Goal: Find specific page/section: Find specific page/section

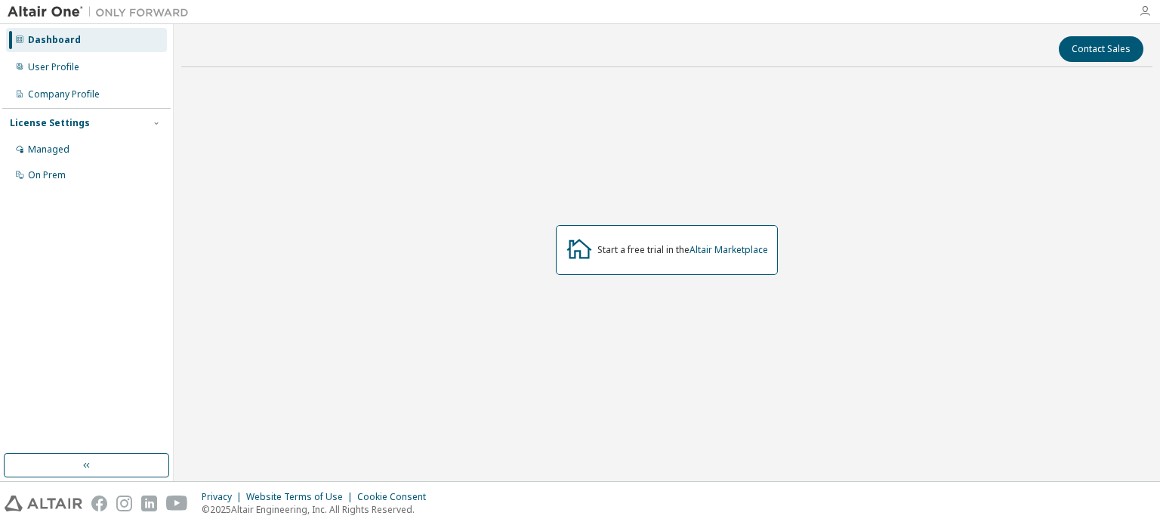
click at [1144, 14] on icon "button" at bounding box center [1145, 11] width 12 height 12
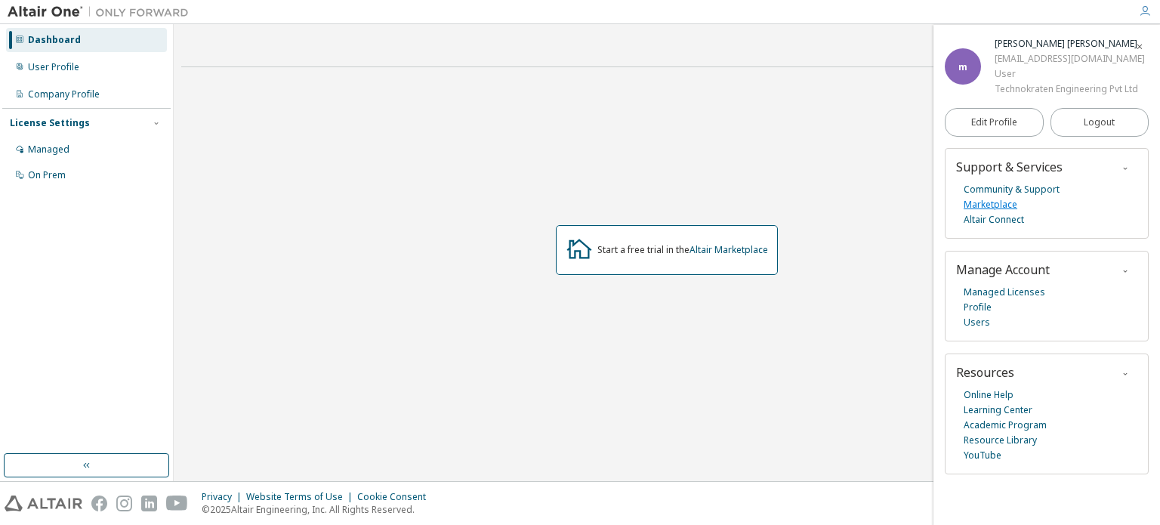
click at [1002, 200] on link "Marketplace" at bounding box center [991, 204] width 54 height 15
